Goal: Information Seeking & Learning: Learn about a topic

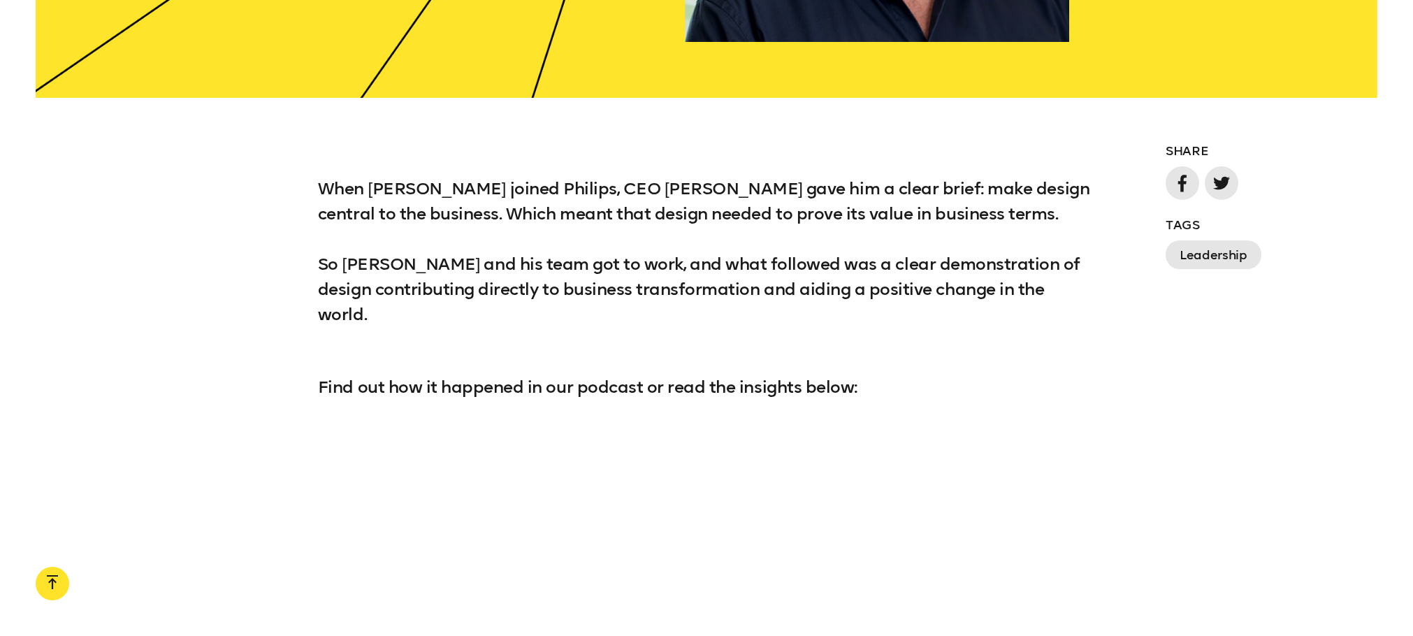
scroll to position [1229, 0]
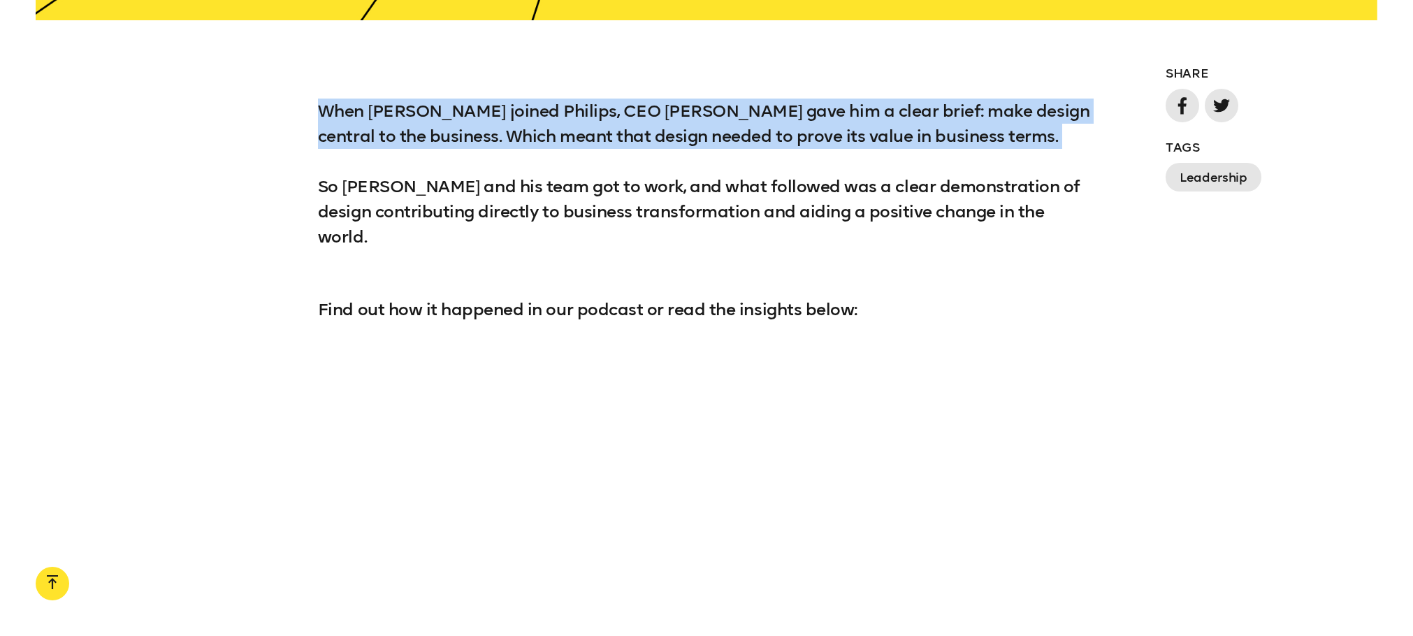
drag, startPoint x: 314, startPoint y: 107, endPoint x: 916, endPoint y: 157, distance: 604.5
click at [993, 153] on div "When [PERSON_NAME] joined Philips, CEO [PERSON_NAME] gave him a clear brief: ma…" at bounding box center [706, 211] width 1413 height 224
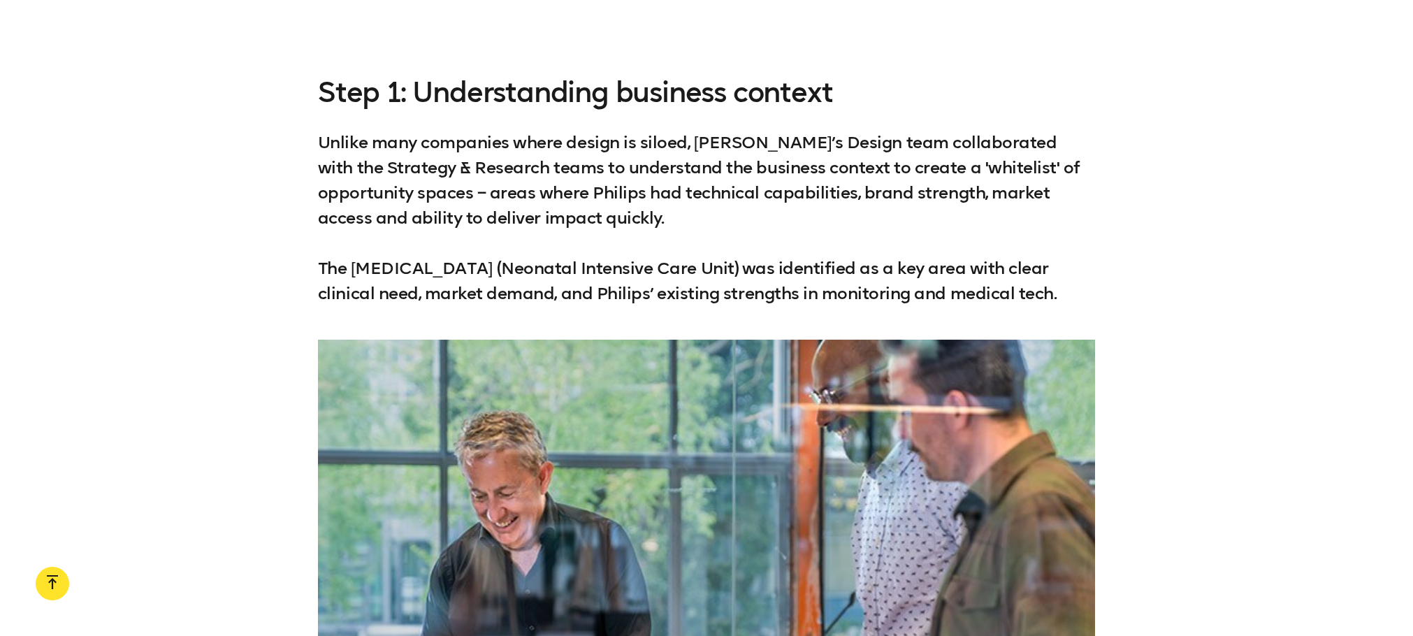
scroll to position [1991, 0]
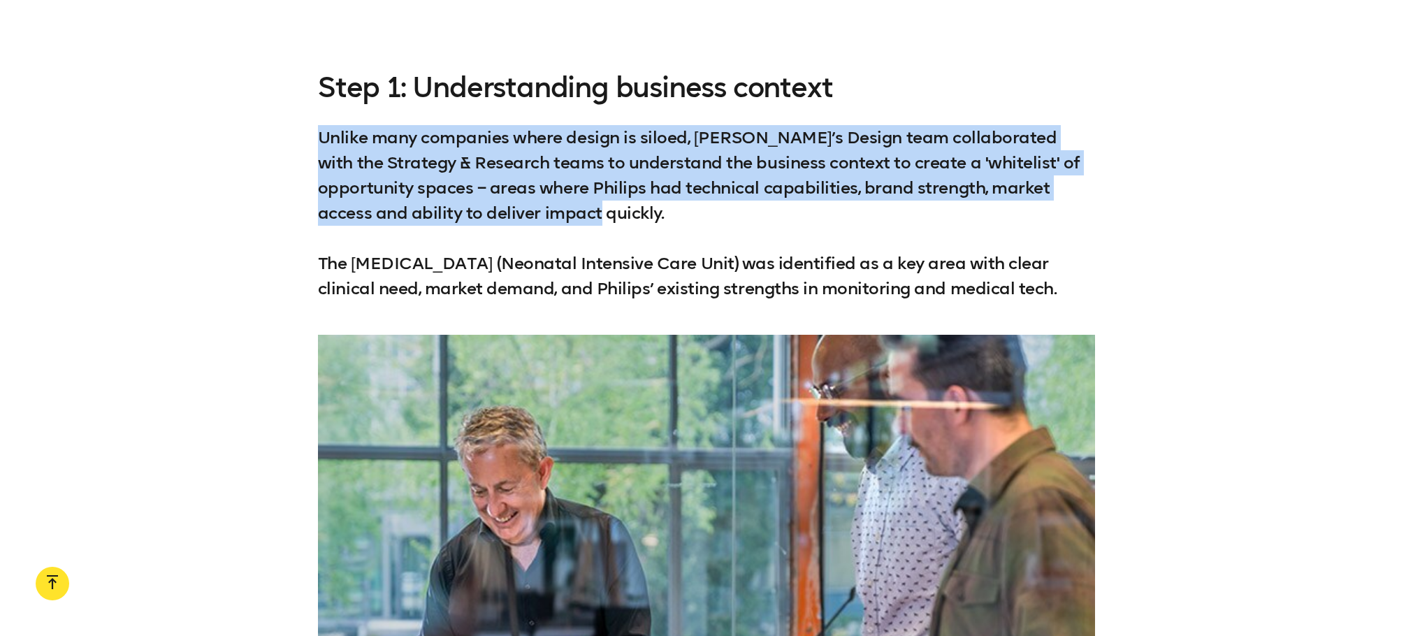
drag, startPoint x: 315, startPoint y: 96, endPoint x: 519, endPoint y: 209, distance: 233.4
click at [739, 194] on div "Step 1: Understanding business context Unlike many companies where design is si…" at bounding box center [706, 186] width 1413 height 229
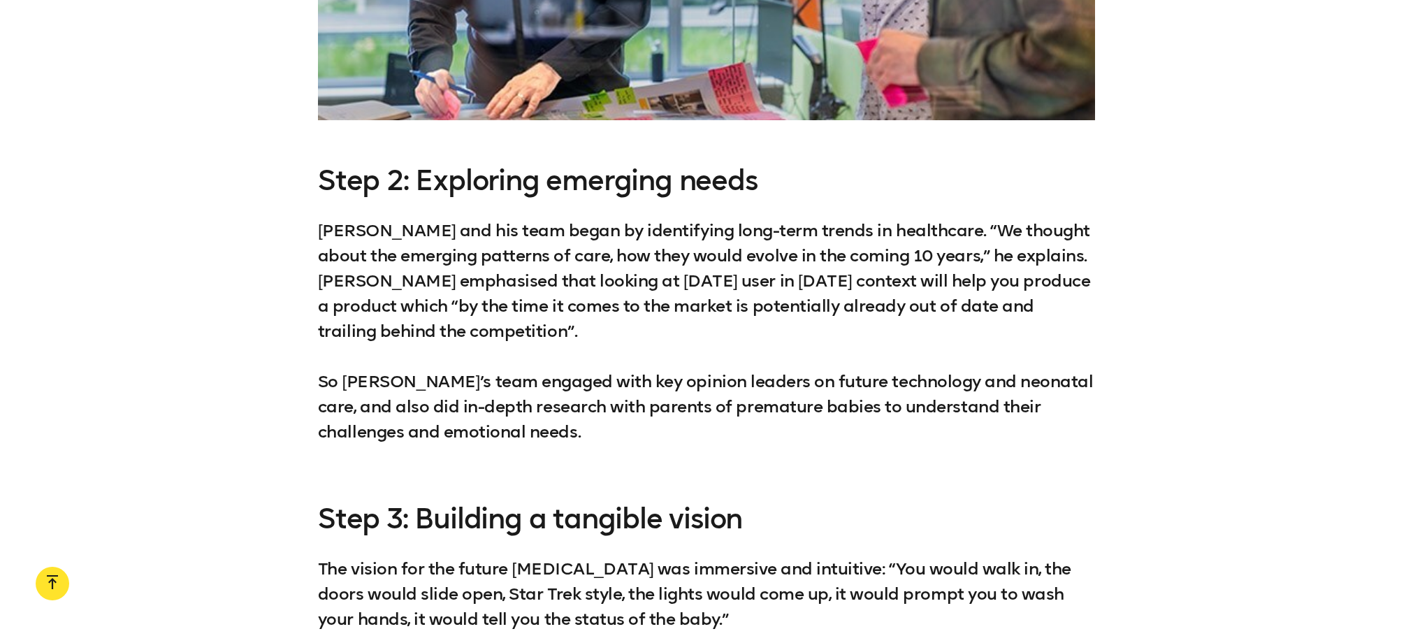
scroll to position [2644, 0]
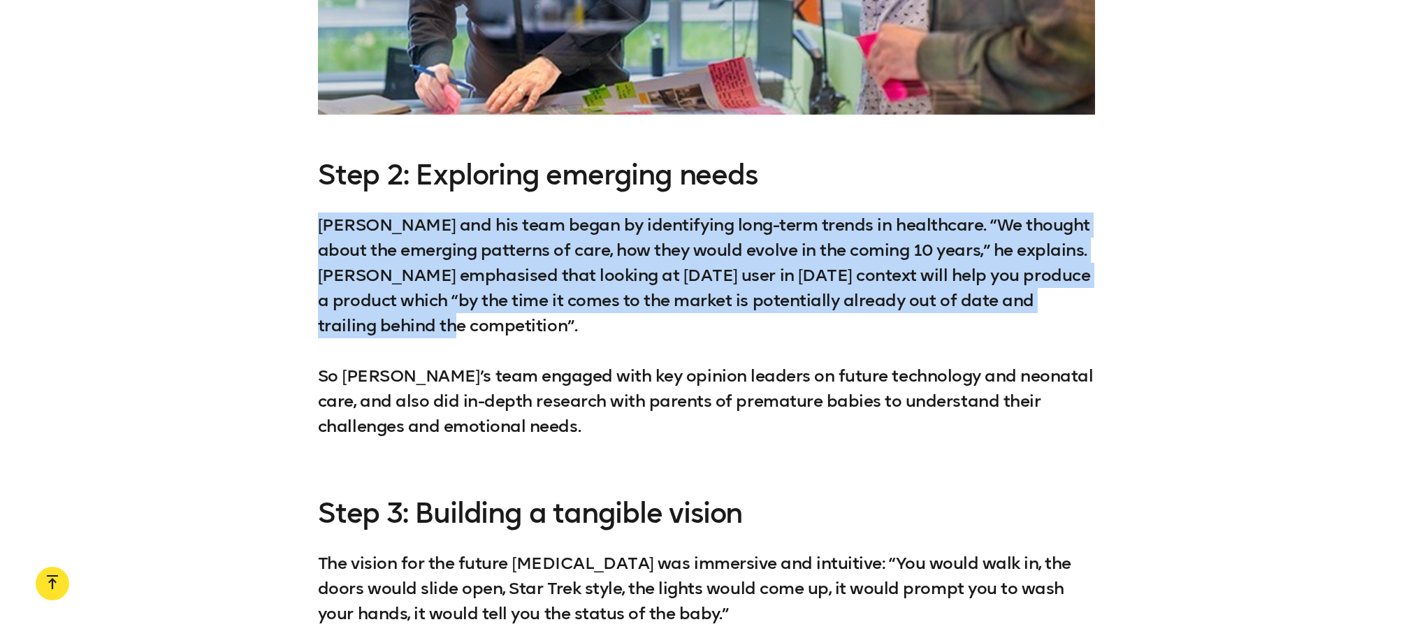
drag, startPoint x: 300, startPoint y: 201, endPoint x: 525, endPoint y: 296, distance: 244.3
click at [525, 296] on div "Step 2: Exploring emerging needs [PERSON_NAME] and his team began by identifyin…" at bounding box center [706, 311] width 1413 height 305
click at [247, 230] on div "Step 2: Exploring emerging needs [PERSON_NAME] and his team began by identifyin…" at bounding box center [706, 311] width 1413 height 305
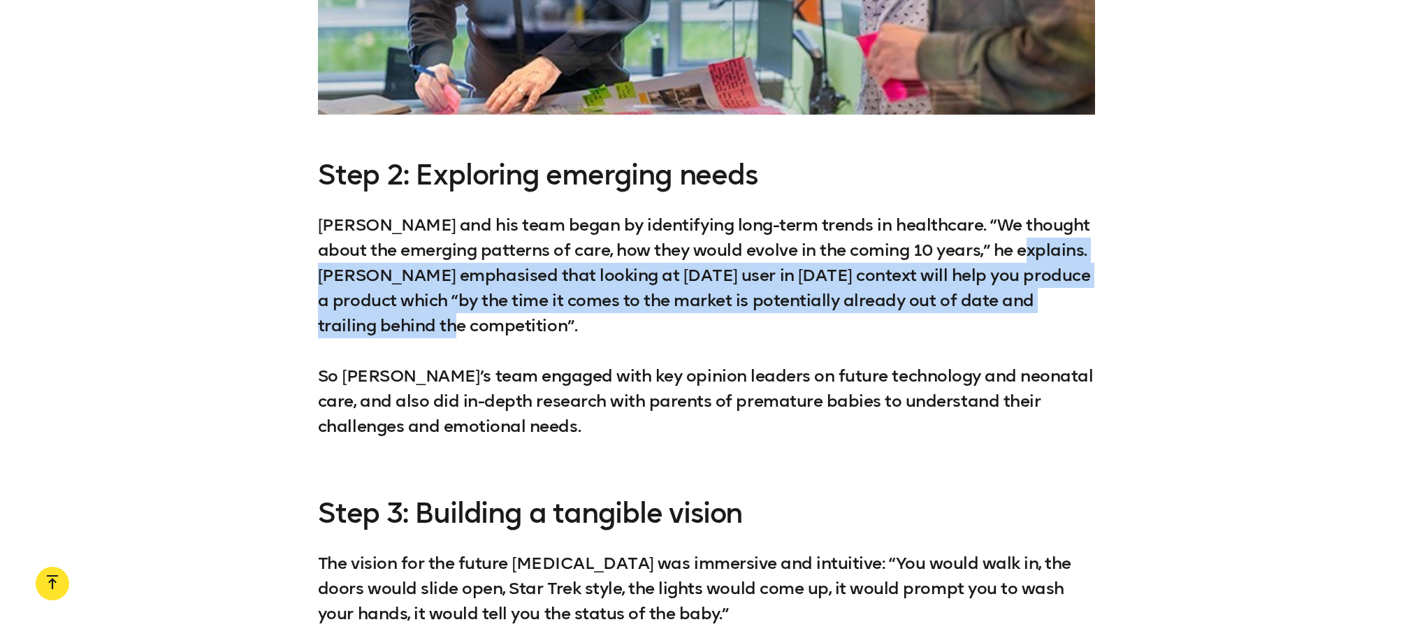
drag, startPoint x: 1011, startPoint y: 223, endPoint x: 1057, endPoint y: 294, distance: 84.5
click at [1057, 294] on p "[PERSON_NAME] and his team began by identifying long-term trends in healthcare.…" at bounding box center [706, 338] width 777 height 252
copy p "[PERSON_NAME] emphasised that looking at [DATE] user in [DATE] context will hel…"
